Goal: Information Seeking & Learning: Learn about a topic

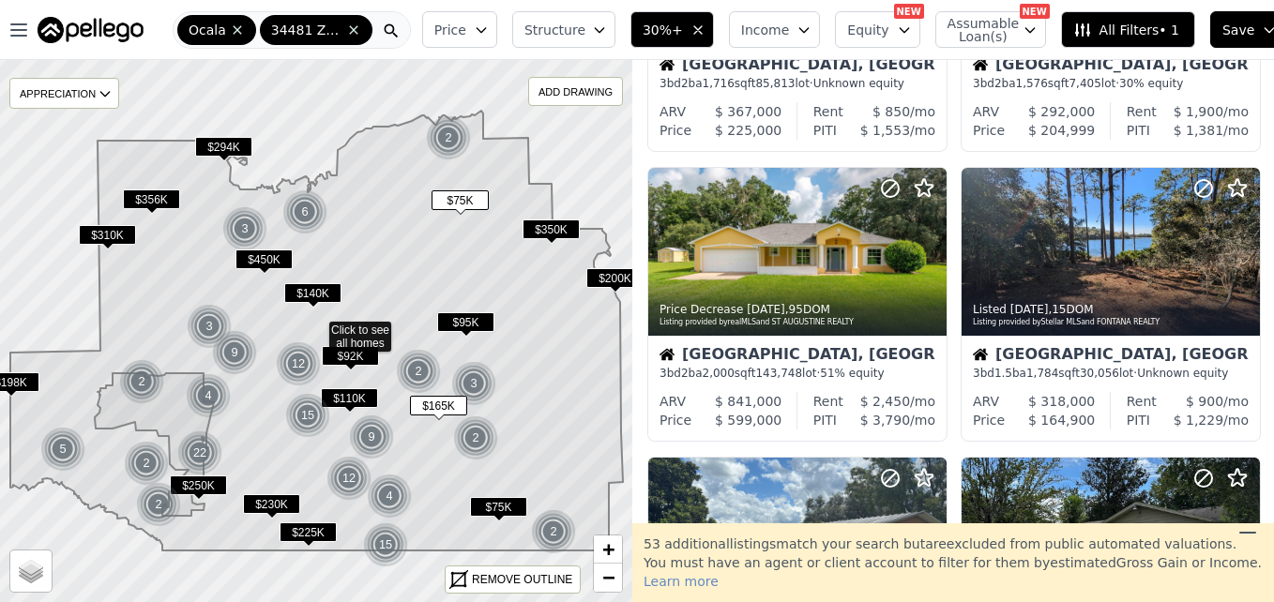
scroll to position [870, 0]
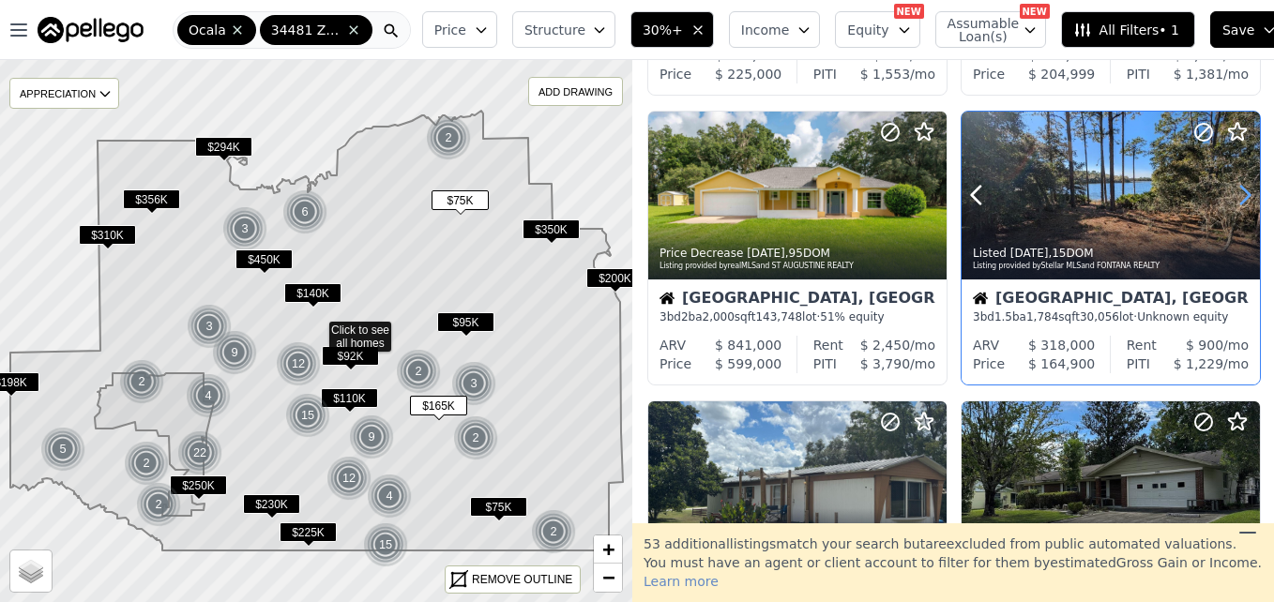
click at [1235, 202] on icon at bounding box center [1245, 195] width 30 height 30
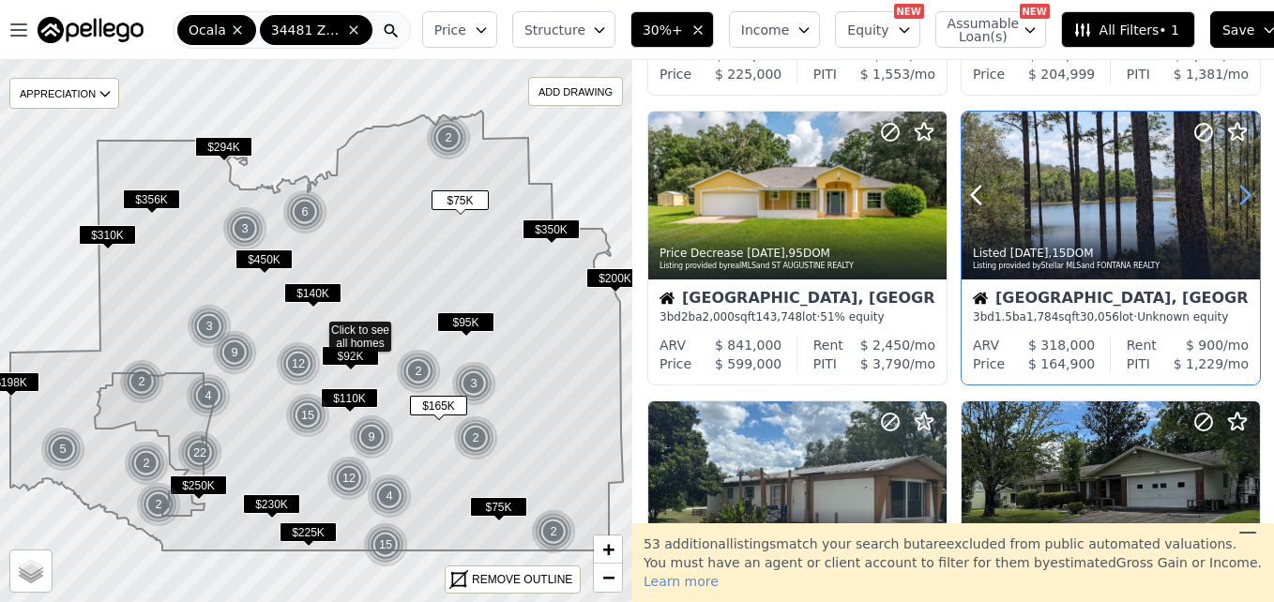
click at [1235, 202] on icon at bounding box center [1245, 195] width 30 height 30
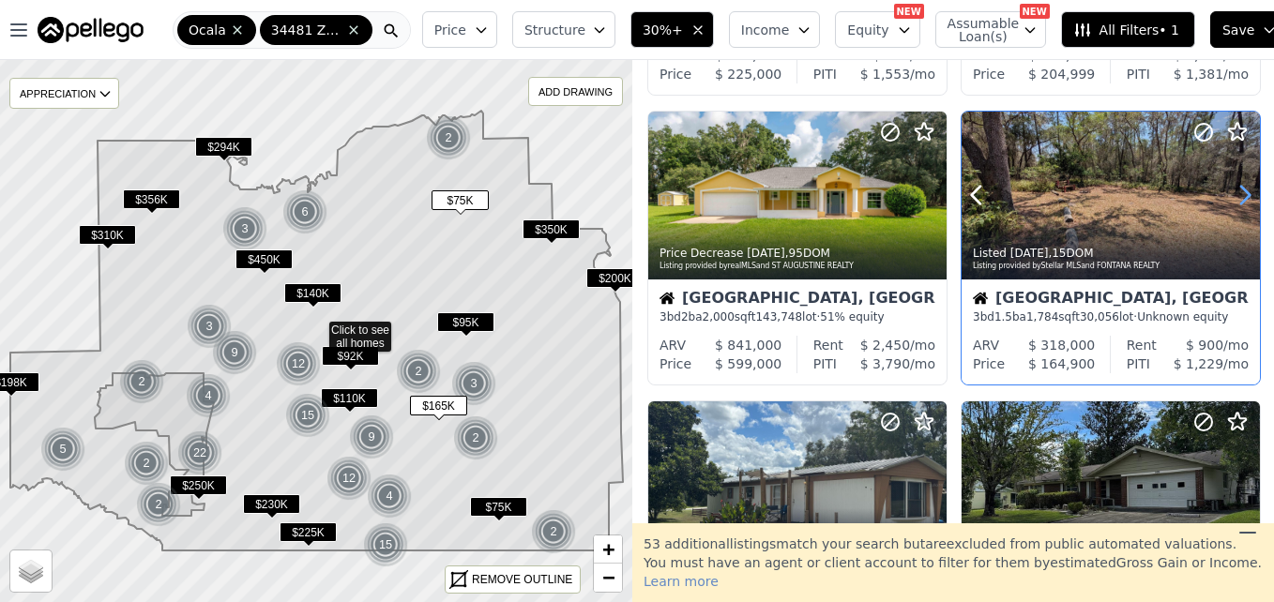
click at [1235, 202] on icon at bounding box center [1245, 195] width 30 height 30
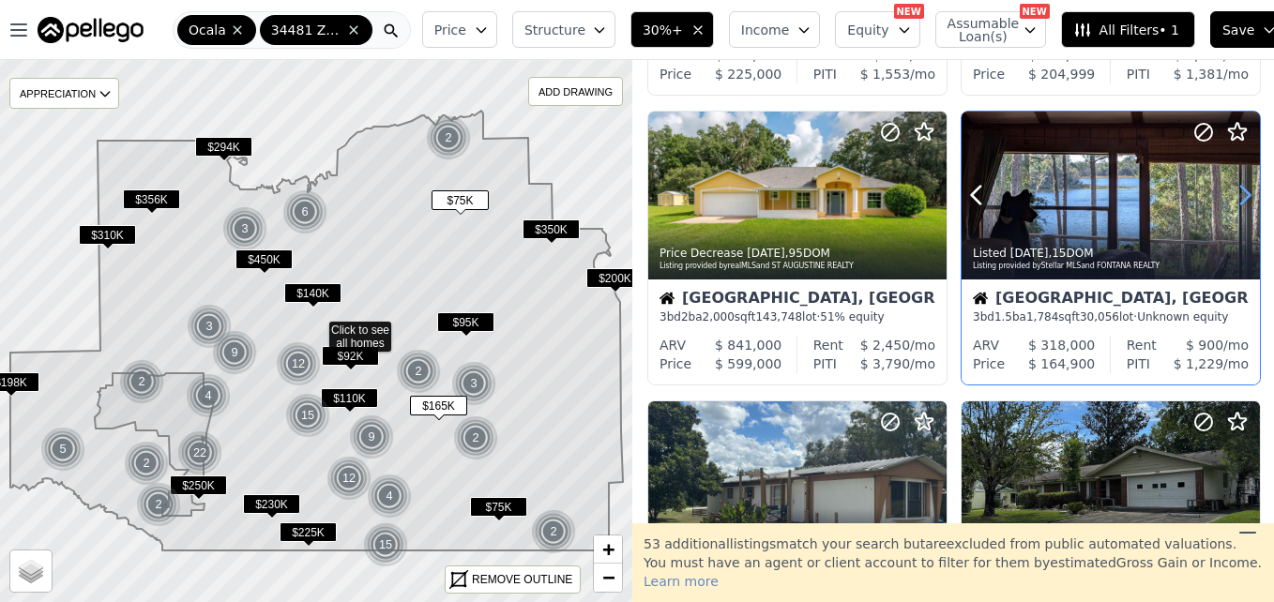
click at [1235, 202] on icon at bounding box center [1245, 195] width 30 height 30
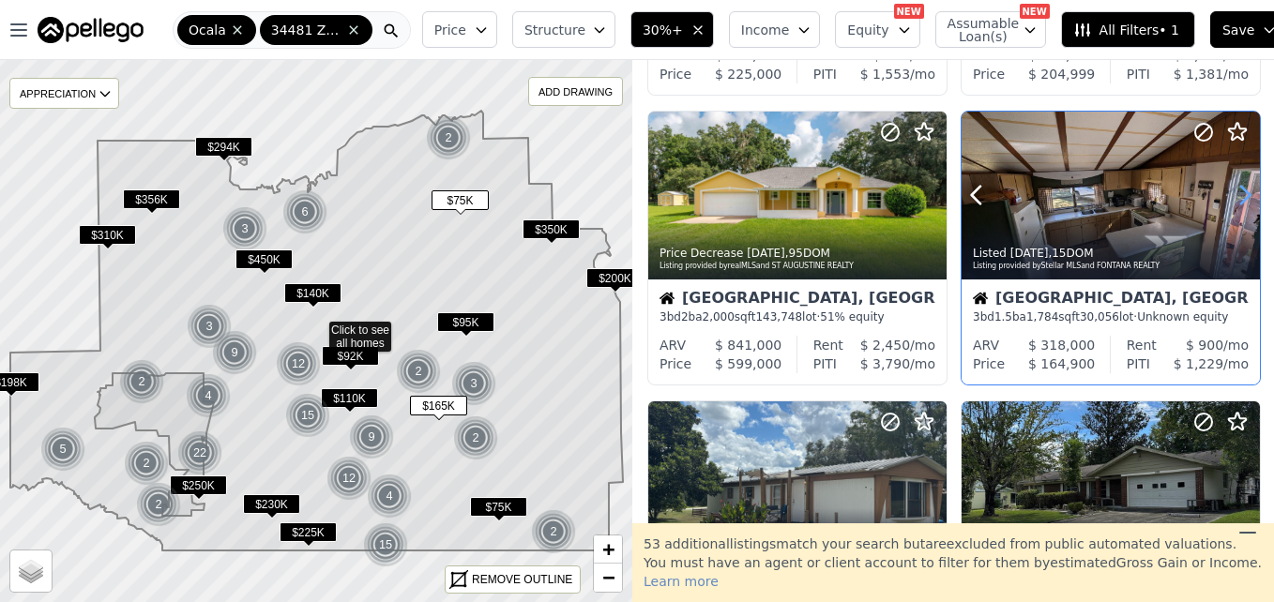
click at [1235, 202] on icon at bounding box center [1245, 195] width 30 height 30
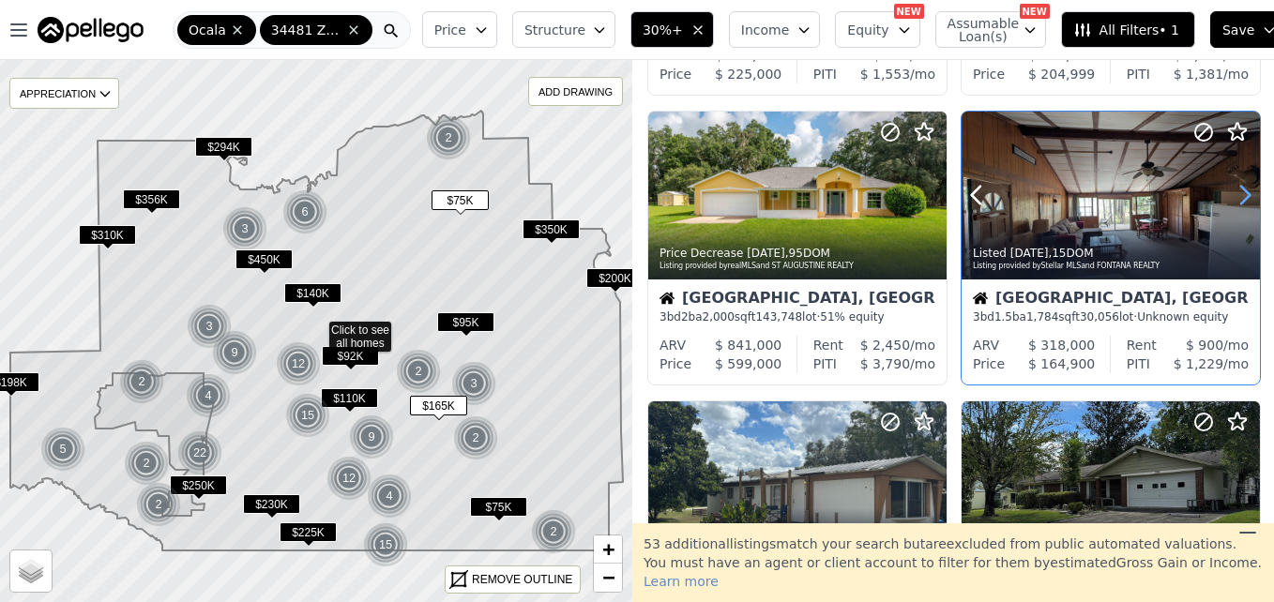
click at [1235, 202] on icon at bounding box center [1245, 195] width 30 height 30
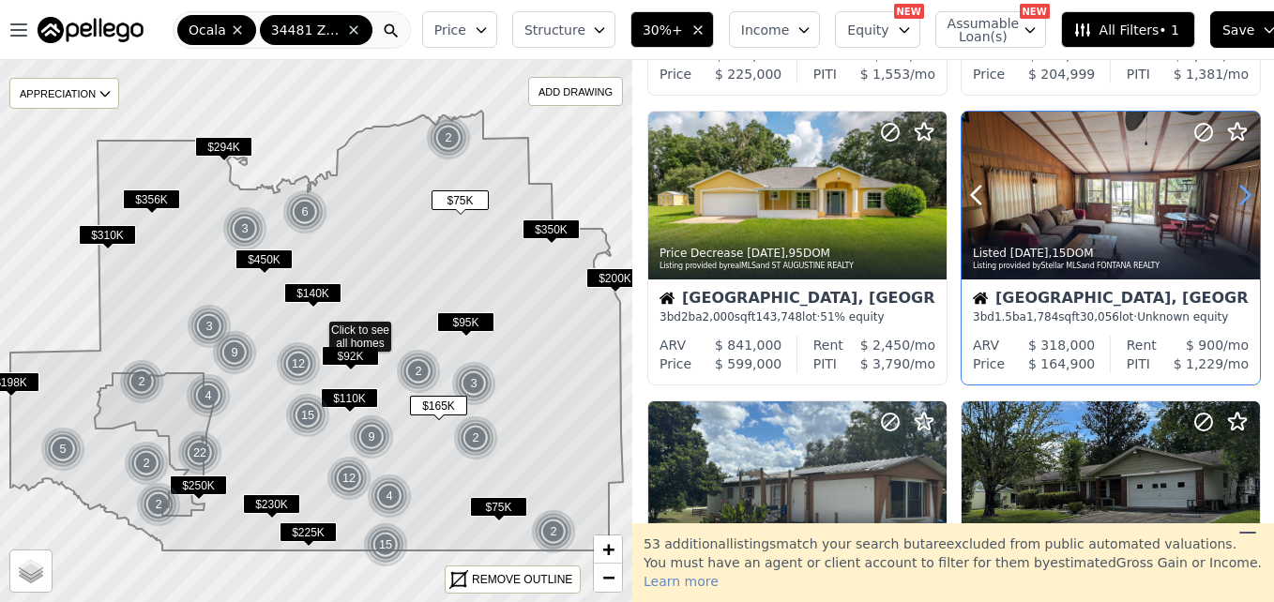
click at [1235, 202] on icon at bounding box center [1245, 195] width 30 height 30
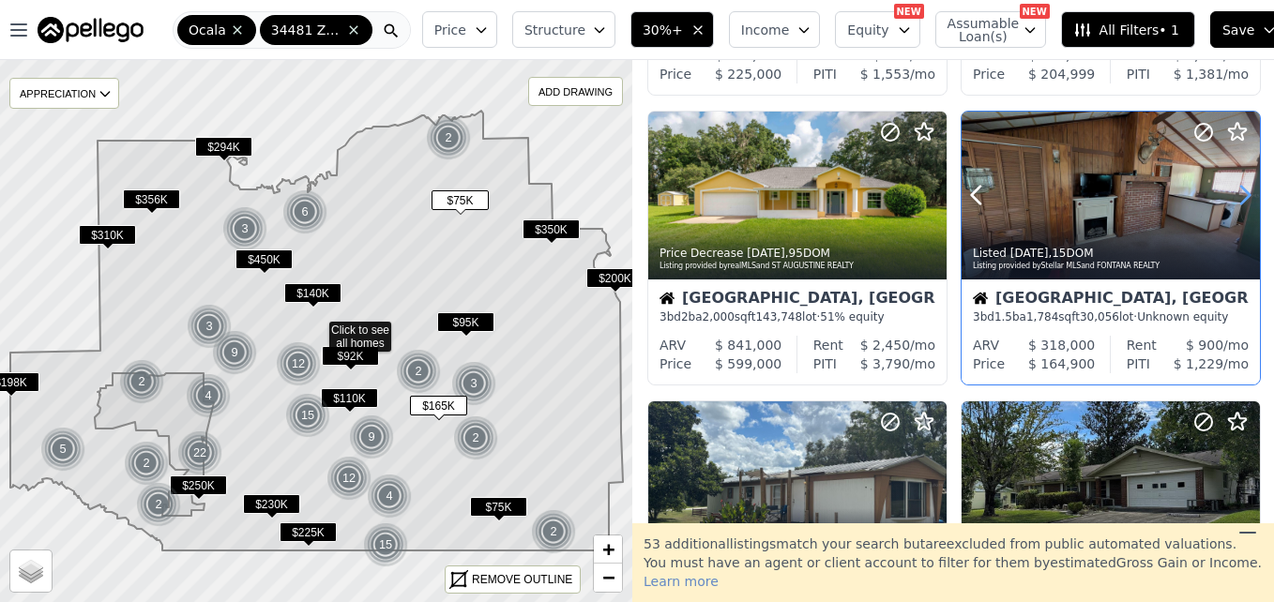
click at [1235, 202] on icon at bounding box center [1245, 195] width 30 height 30
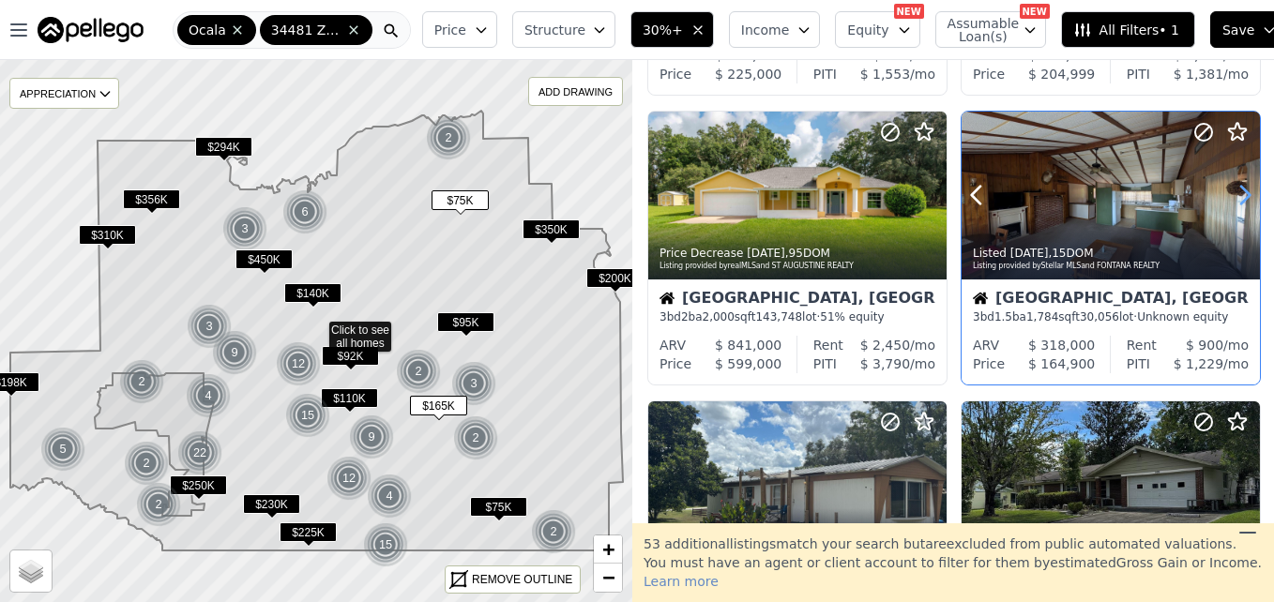
click at [1235, 202] on icon at bounding box center [1245, 195] width 30 height 30
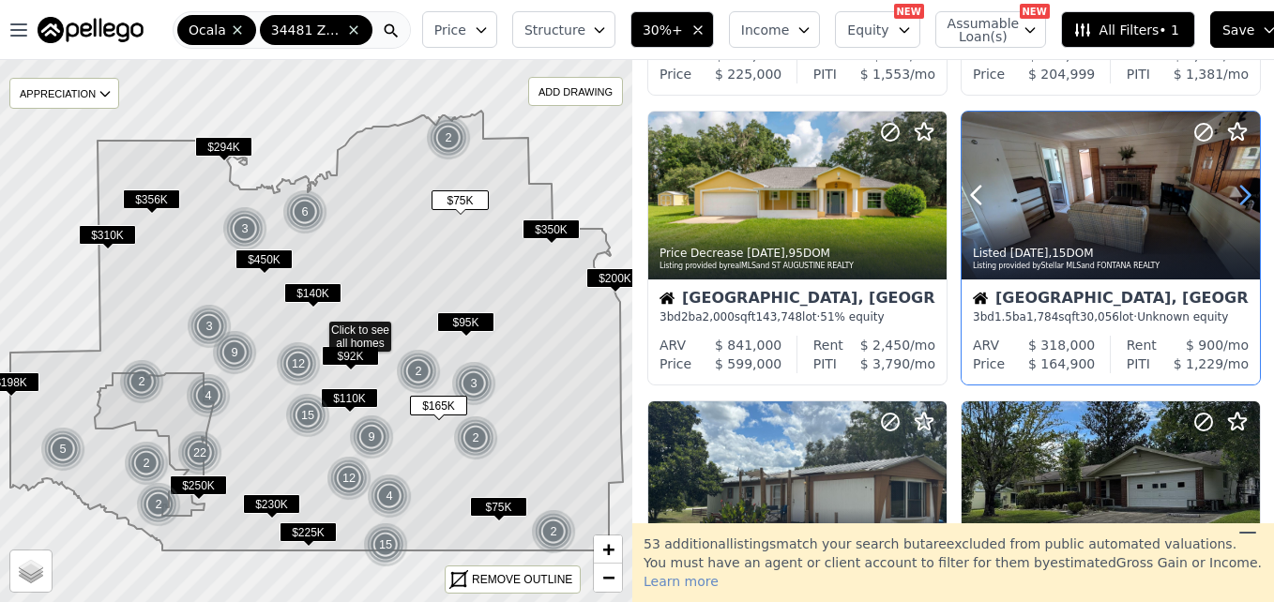
click at [1235, 202] on icon at bounding box center [1245, 195] width 30 height 30
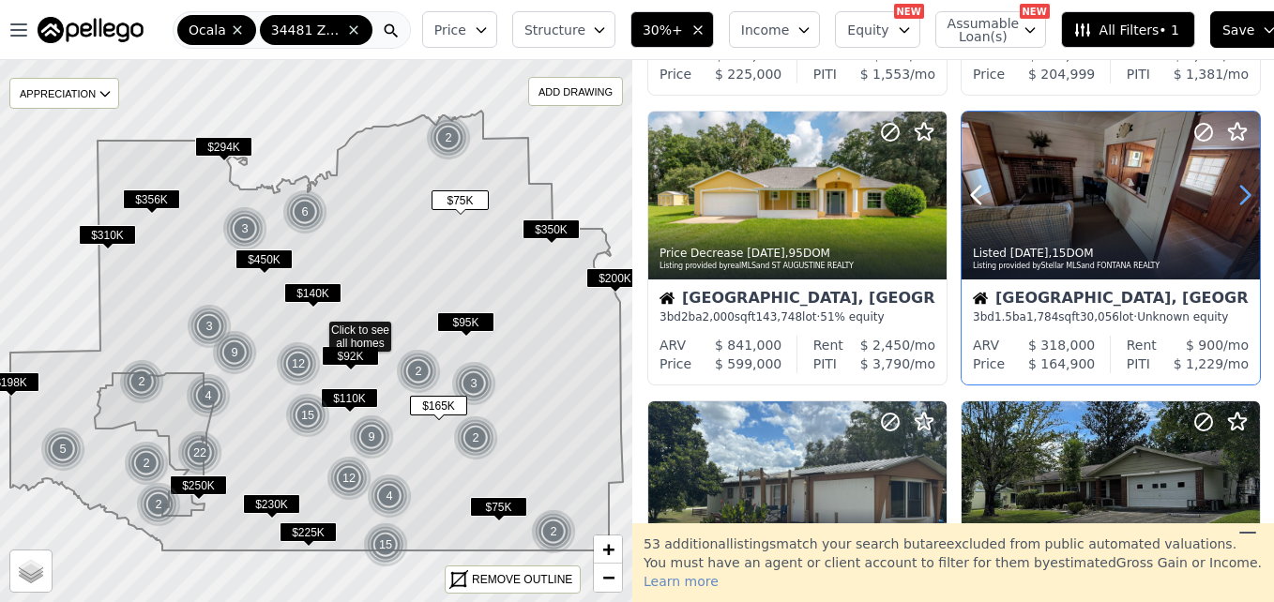
click at [1235, 202] on icon at bounding box center [1245, 195] width 30 height 30
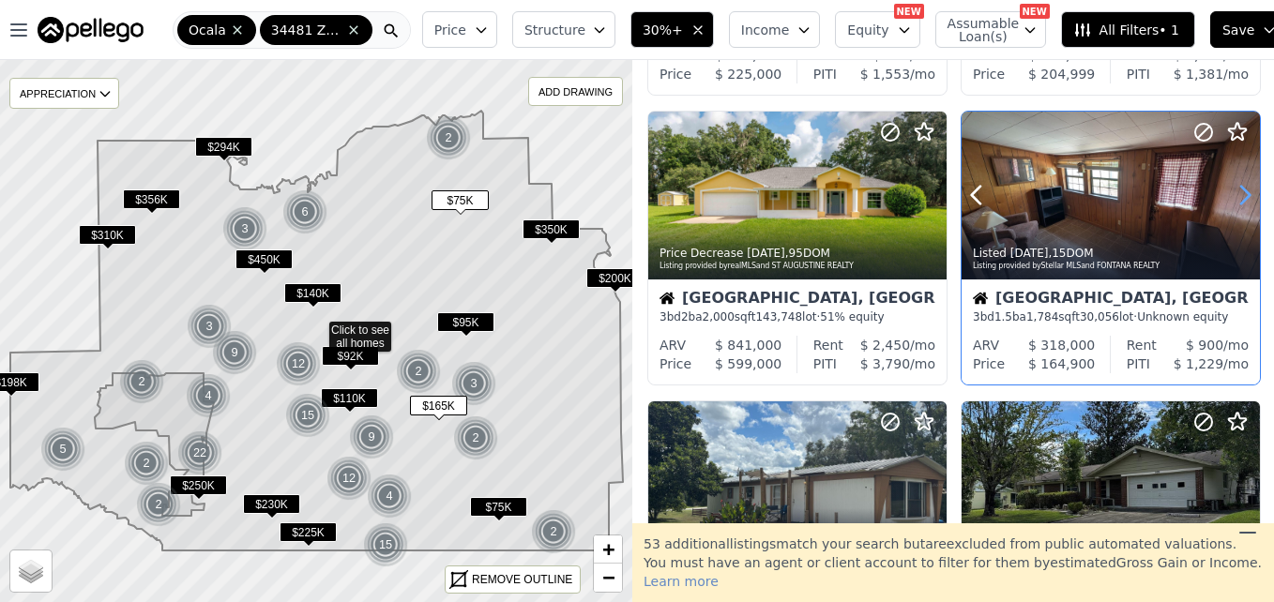
click at [1235, 202] on icon at bounding box center [1245, 195] width 30 height 30
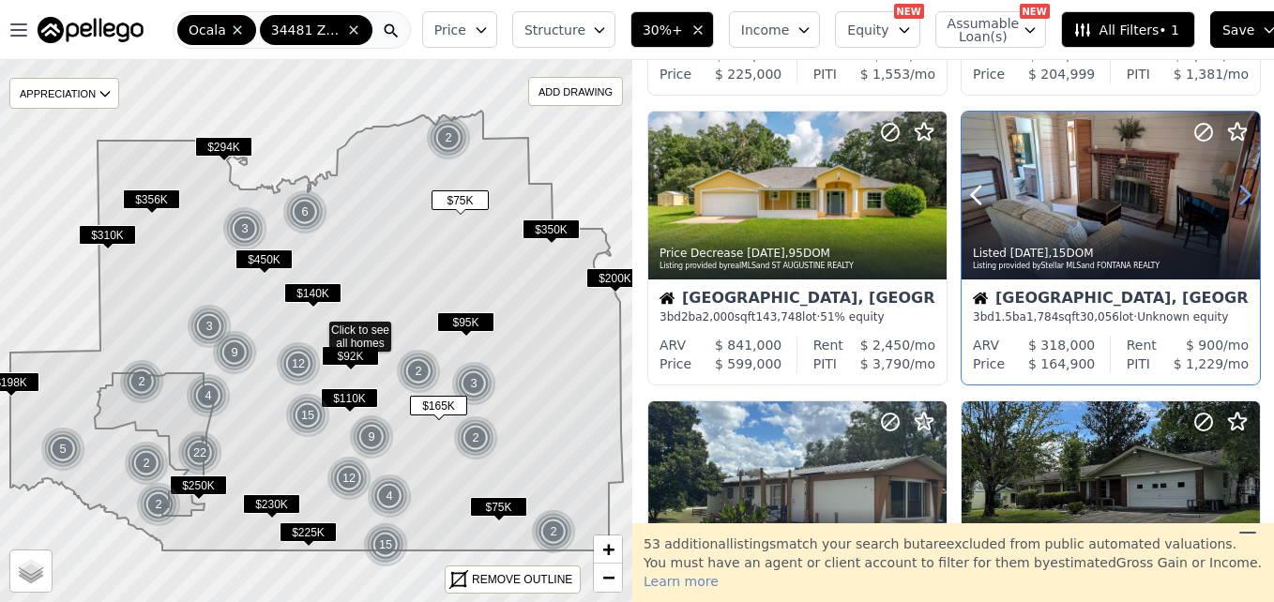
click at [1235, 202] on icon at bounding box center [1245, 195] width 30 height 30
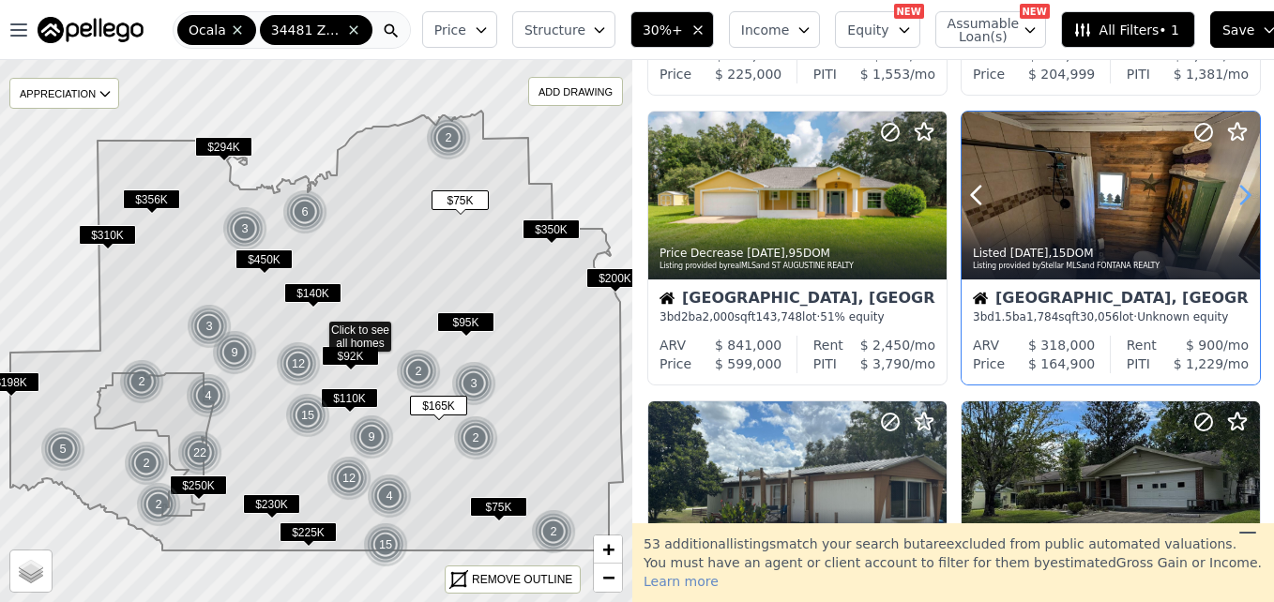
click at [1235, 202] on icon at bounding box center [1245, 195] width 30 height 30
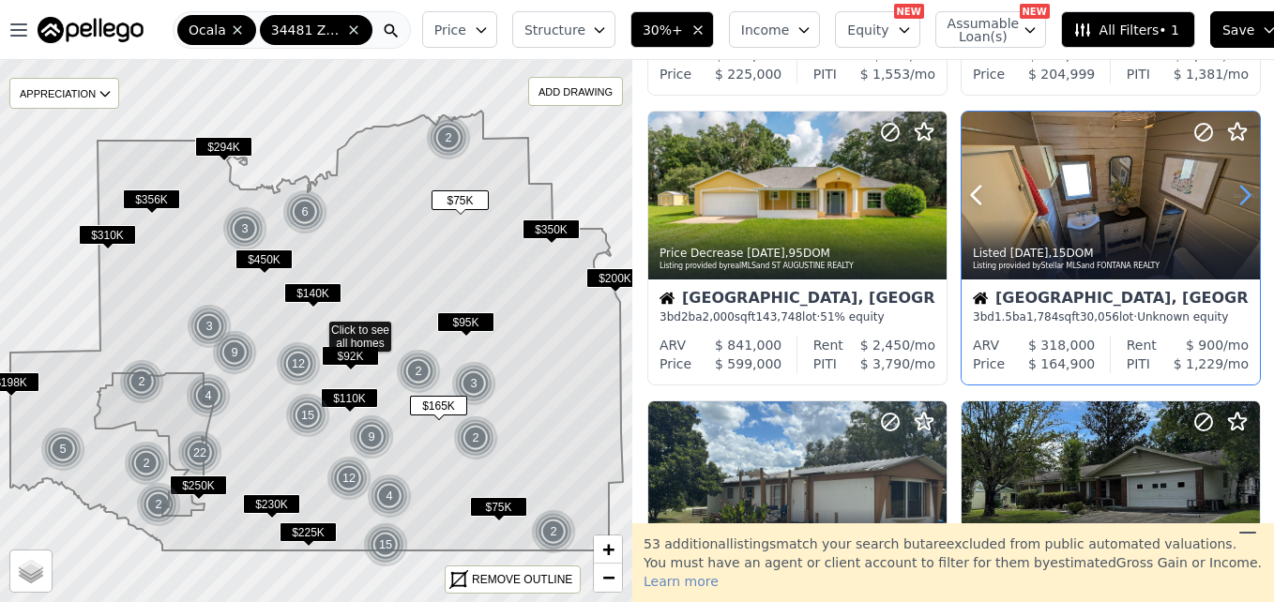
click at [1235, 202] on icon at bounding box center [1245, 195] width 30 height 30
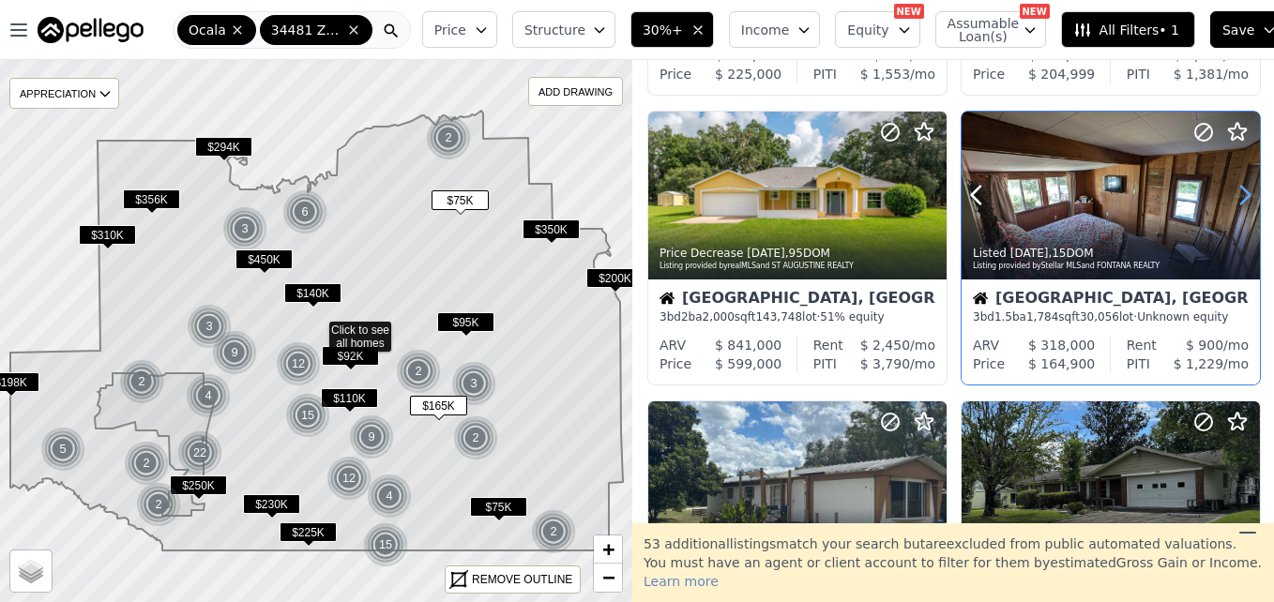
click at [1235, 202] on icon at bounding box center [1245, 195] width 30 height 30
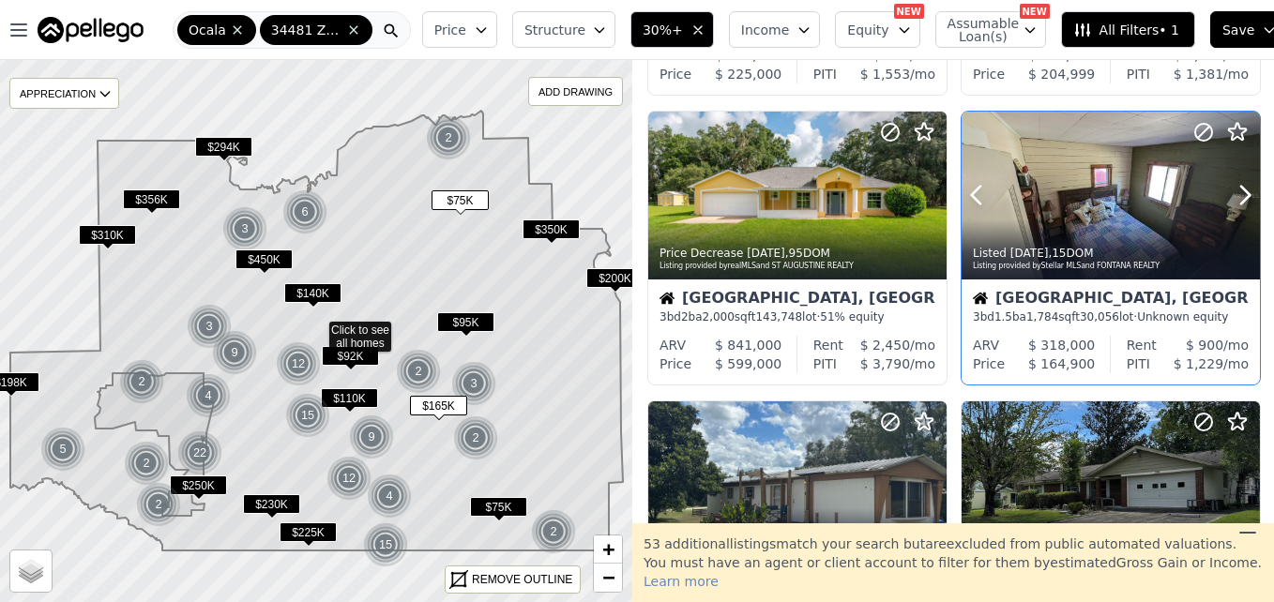
click at [1160, 229] on div at bounding box center [1111, 237] width 298 height 34
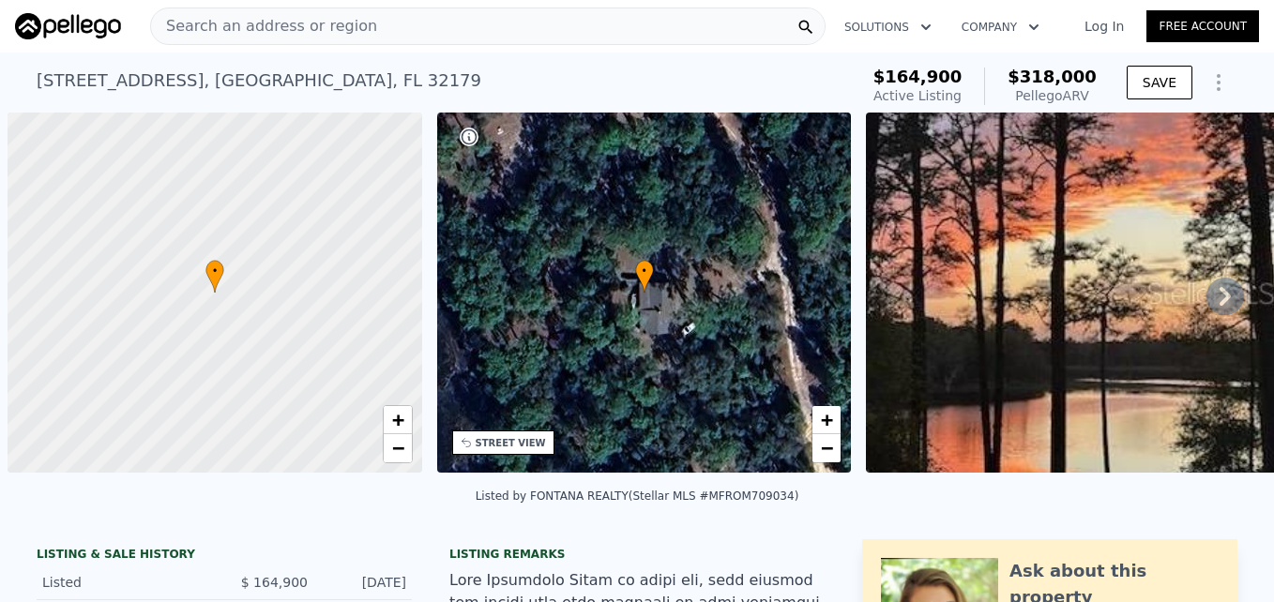
scroll to position [0, 8]
